Goal: Task Accomplishment & Management: Use online tool/utility

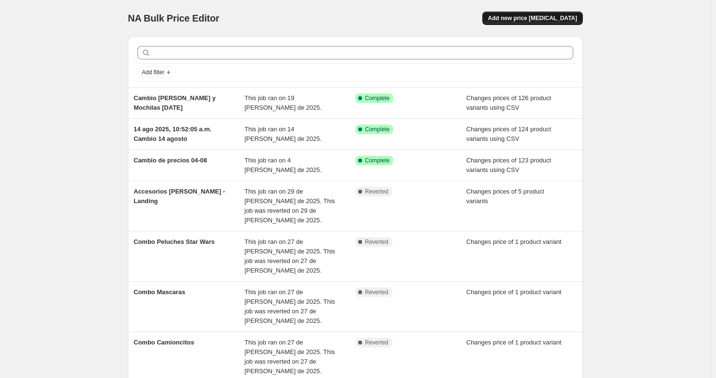
click at [531, 20] on span "Add new price [MEDICAL_DATA]" at bounding box center [532, 18] width 89 height 8
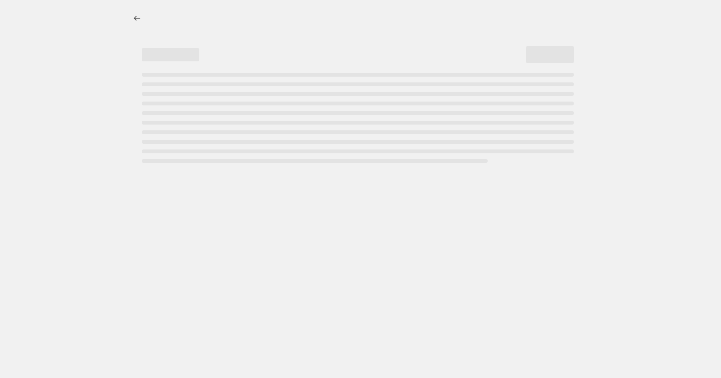
select select "percentage"
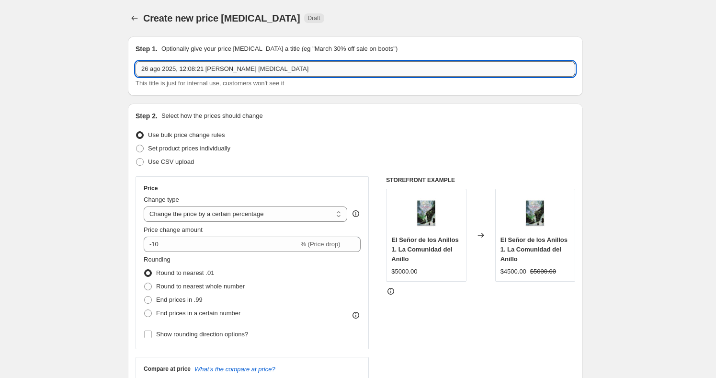
drag, startPoint x: 296, startPoint y: 62, endPoint x: 257, endPoint y: 63, distance: 38.8
click at [255, 61] on input "26 ago 2025, 12:08:21 [PERSON_NAME] [MEDICAL_DATA]" at bounding box center [356, 68] width 440 height 15
drag, startPoint x: 284, startPoint y: 70, endPoint x: 243, endPoint y: 74, distance: 41.4
click at [227, 69] on input "26 ago 2025, 12:08:21 [PERSON_NAME] [MEDICAL_DATA]" at bounding box center [356, 68] width 440 height 15
click at [144, 161] on span at bounding box center [140, 162] width 8 height 8
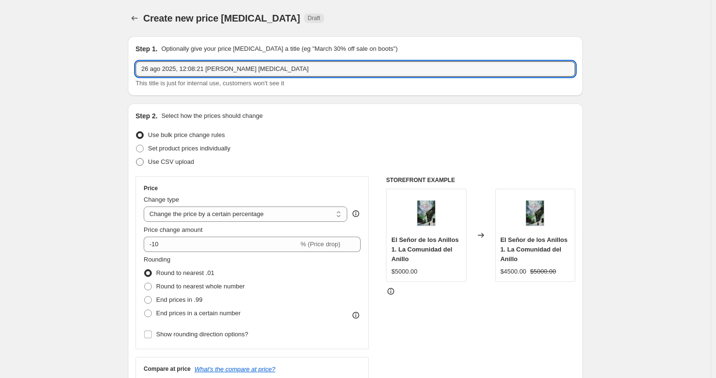
click at [137, 159] on input "Use CSV upload" at bounding box center [136, 158] width 0 height 0
radio input "true"
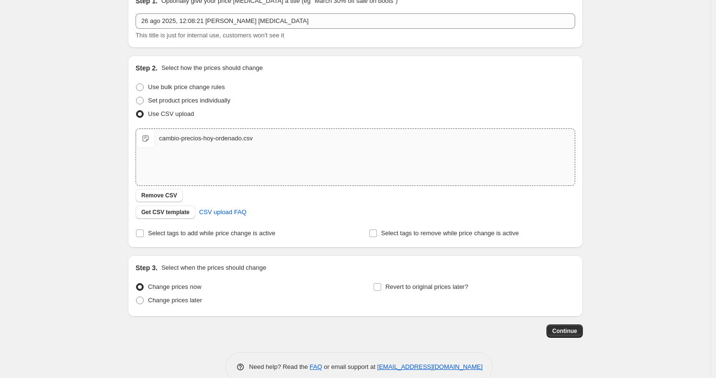
scroll to position [47, 0]
click at [562, 334] on span "Continue" at bounding box center [564, 332] width 25 height 8
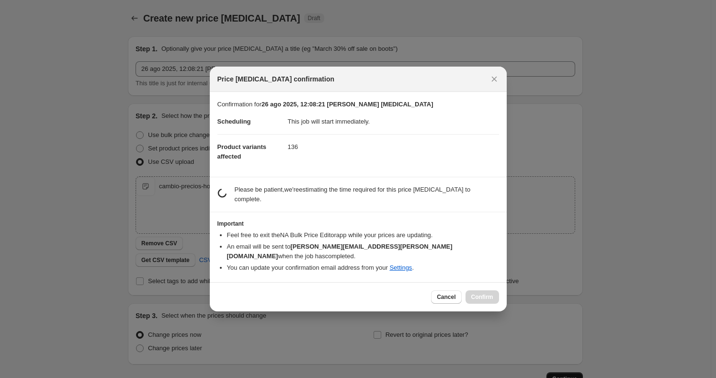
scroll to position [0, 0]
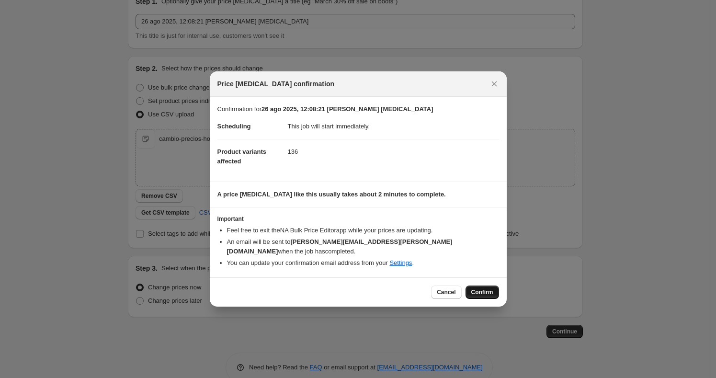
click at [481, 288] on span "Confirm" at bounding box center [482, 292] width 22 height 8
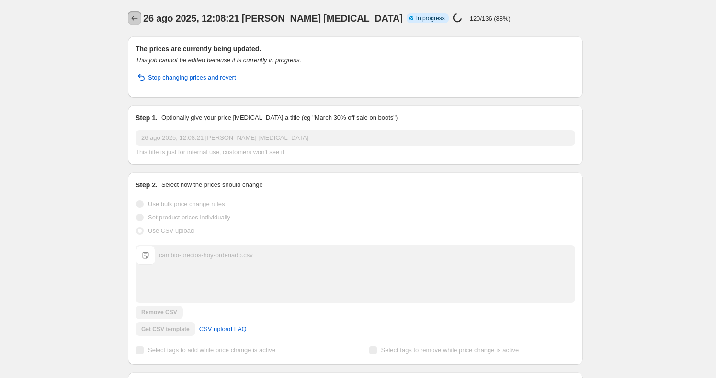
click at [131, 15] on button "Price change jobs" at bounding box center [134, 17] width 13 height 13
